Goal: Transaction & Acquisition: Purchase product/service

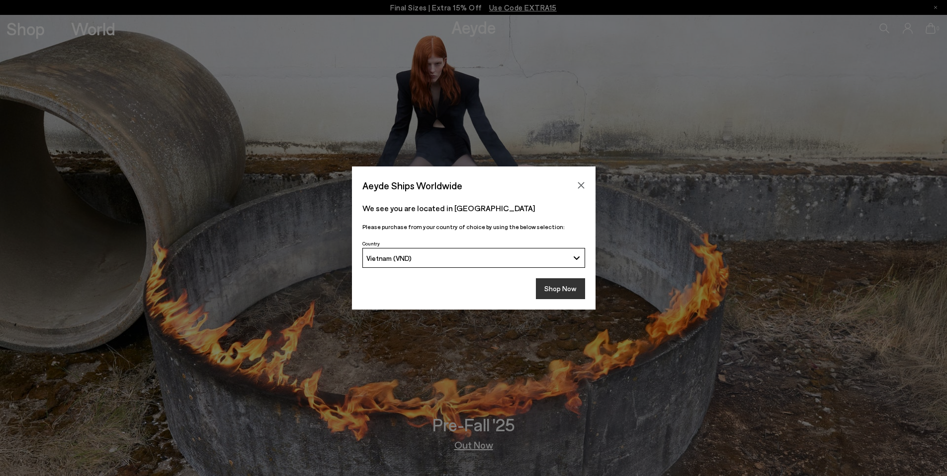
click at [557, 291] on button "Shop Now" at bounding box center [560, 288] width 49 height 21
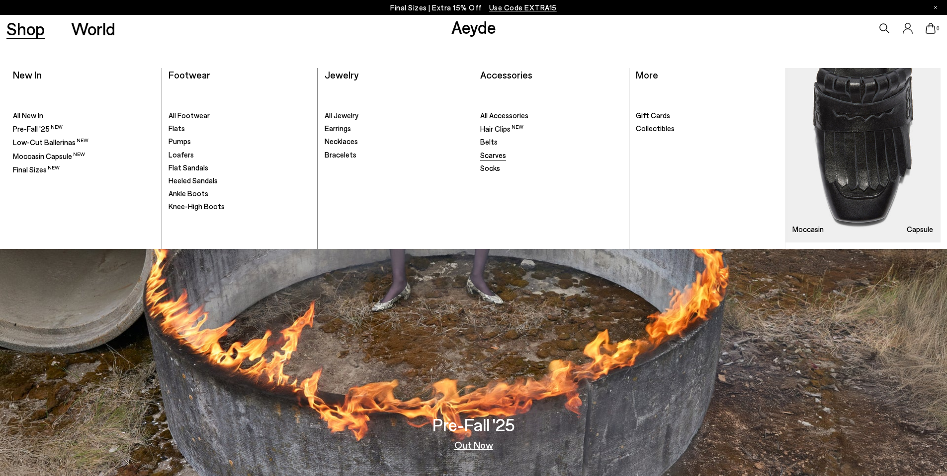
click at [494, 159] on span "Scarves" at bounding box center [493, 155] width 26 height 9
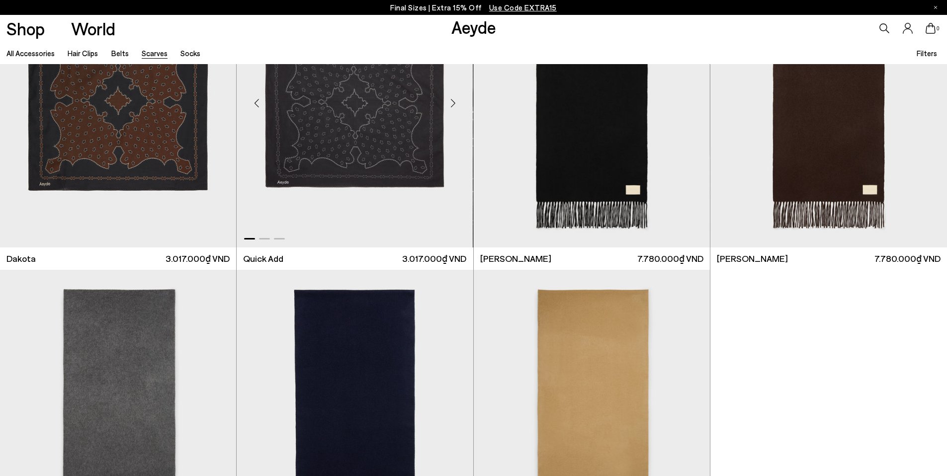
scroll to position [8, 0]
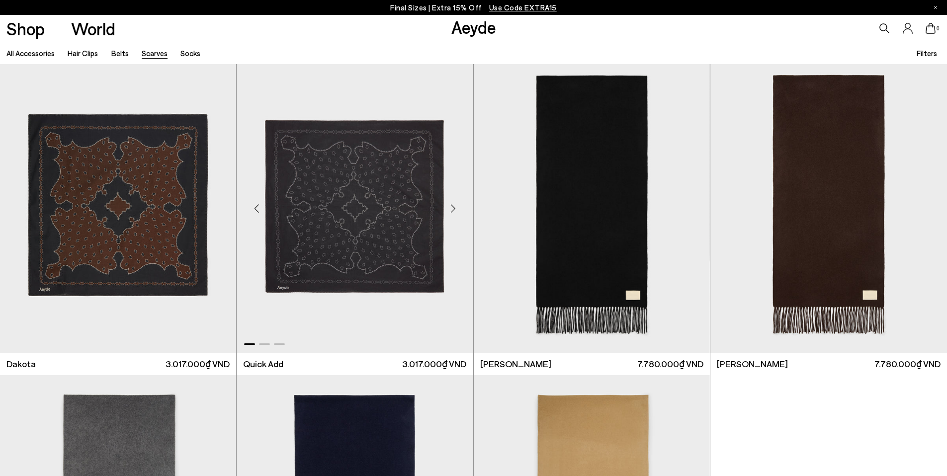
click at [452, 205] on div "Next slide" at bounding box center [454, 209] width 30 height 30
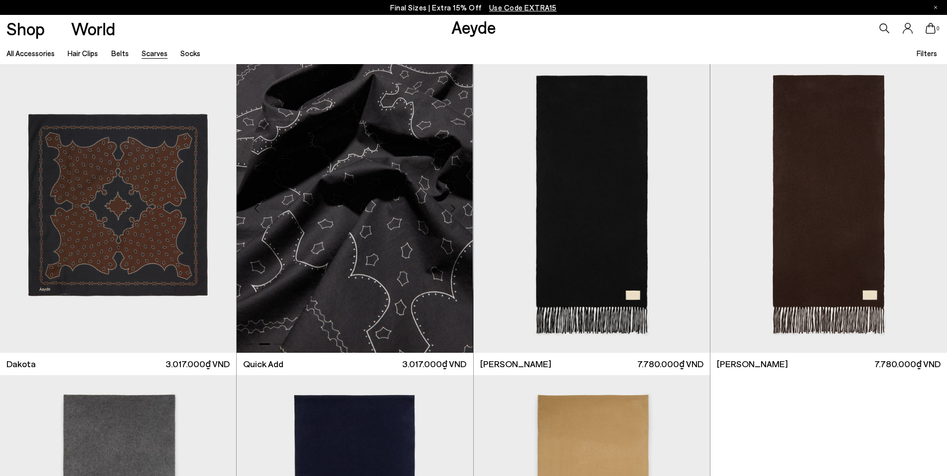
click at [452, 205] on div "Next slide" at bounding box center [454, 209] width 30 height 30
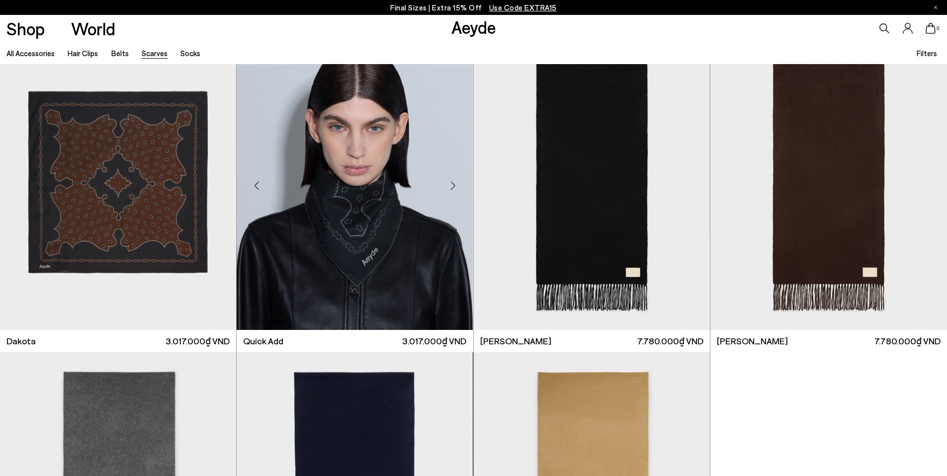
scroll to position [0, 0]
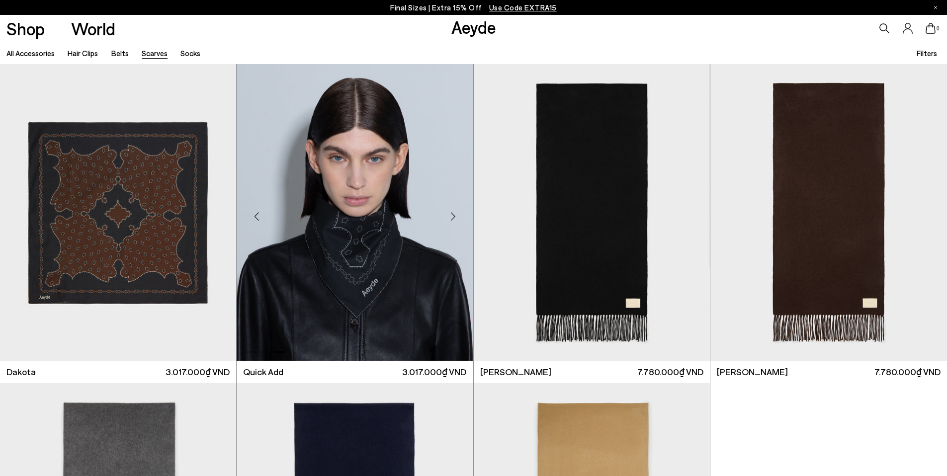
click at [378, 224] on img "3 / 3" at bounding box center [355, 212] width 236 height 297
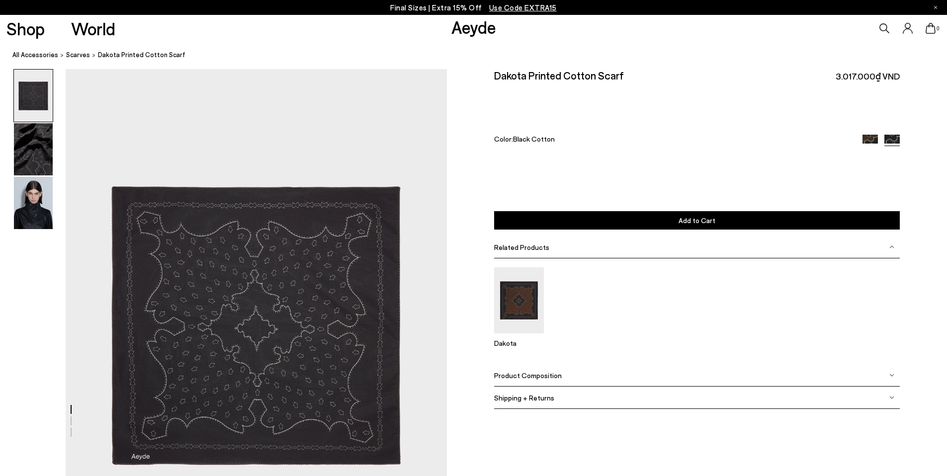
click at [638, 386] on div "Product Composition" at bounding box center [697, 376] width 406 height 22
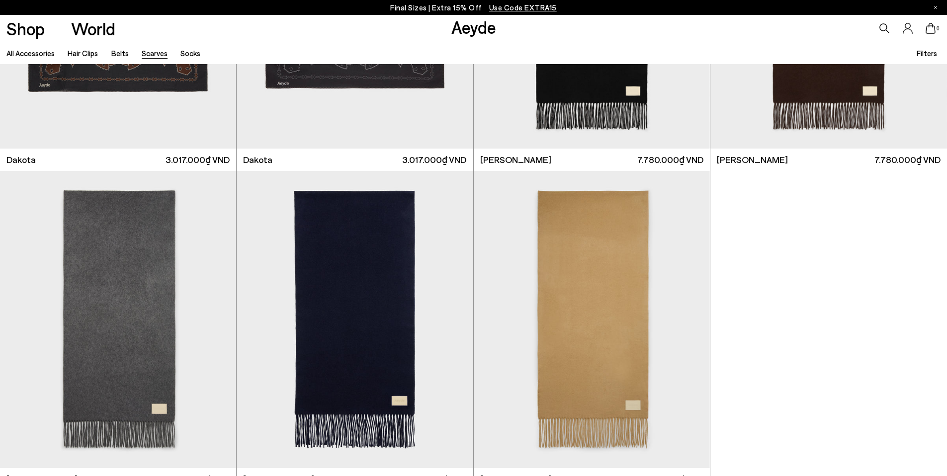
scroll to position [92, 0]
